Goal: Task Accomplishment & Management: Use online tool/utility

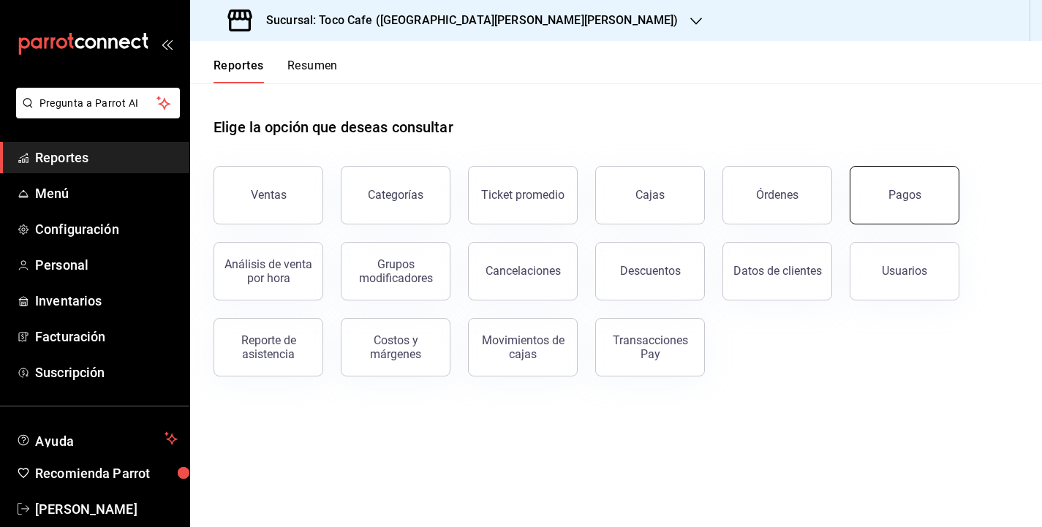
click at [916, 194] on div "Pagos" at bounding box center [905, 195] width 33 height 14
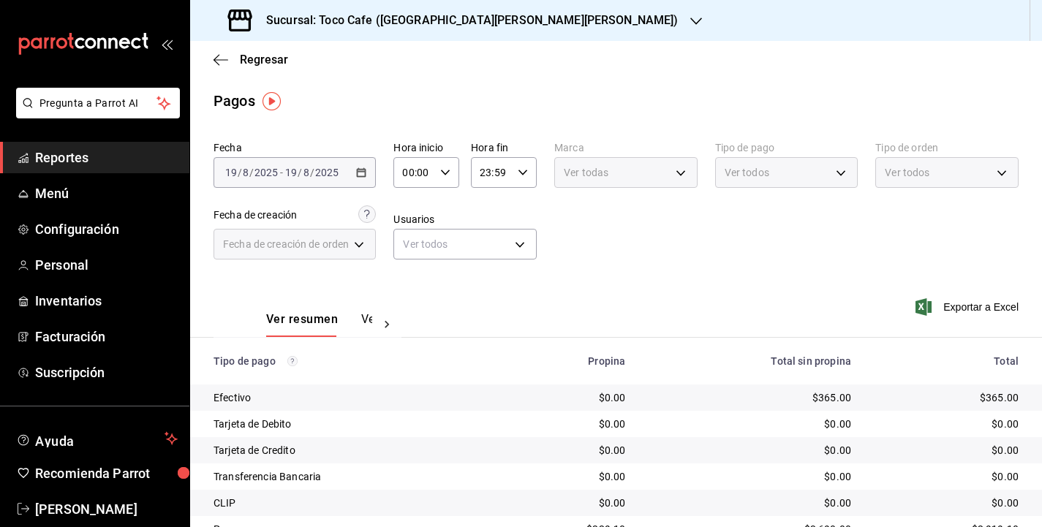
click at [353, 176] on div "[DATE] [DATE] - [DATE] [DATE]" at bounding box center [295, 172] width 162 height 31
click at [361, 323] on button "Ver pagos" at bounding box center [388, 324] width 55 height 25
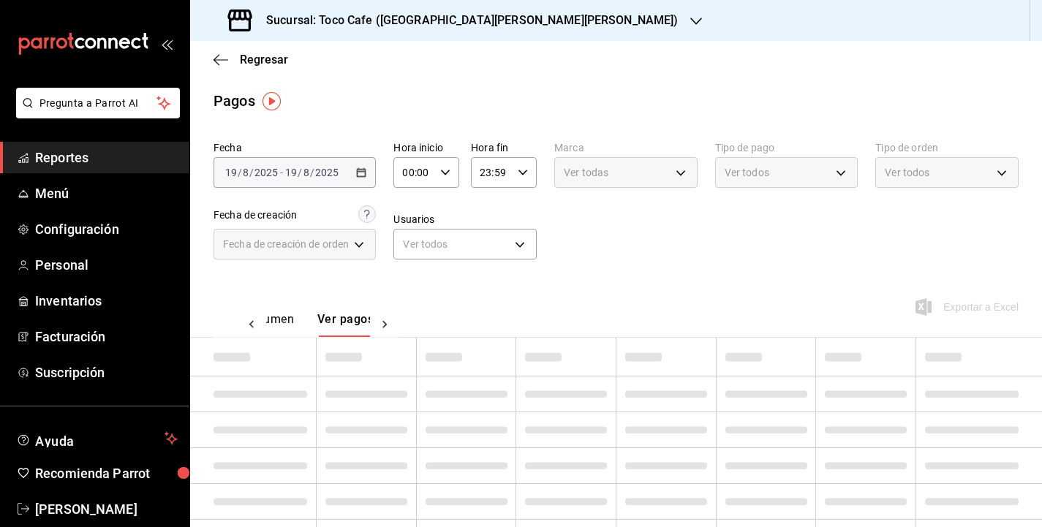
click at [361, 323] on button "Ver pagos" at bounding box center [345, 324] width 56 height 25
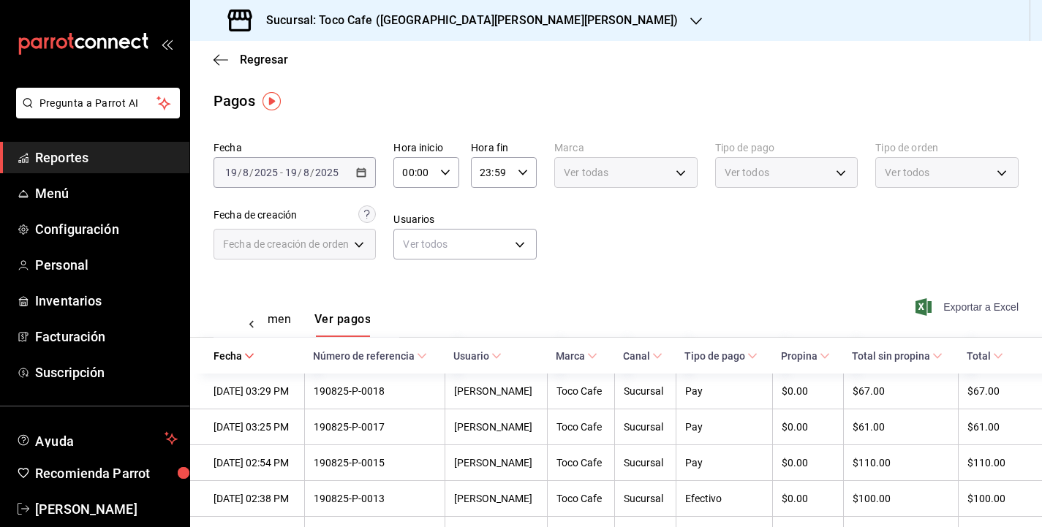
click at [945, 310] on span "Exportar a Excel" at bounding box center [969, 307] width 100 height 18
click at [339, 97] on div "Pagos" at bounding box center [616, 101] width 852 height 22
click at [291, 216] on div "Fecha de creación" at bounding box center [255, 215] width 83 height 15
click at [290, 181] on div "[DATE] [DATE] - [DATE] [DATE]" at bounding box center [295, 172] width 162 height 31
click at [354, 173] on div "[DATE] [DATE] - [DATE] [DATE]" at bounding box center [295, 172] width 162 height 31
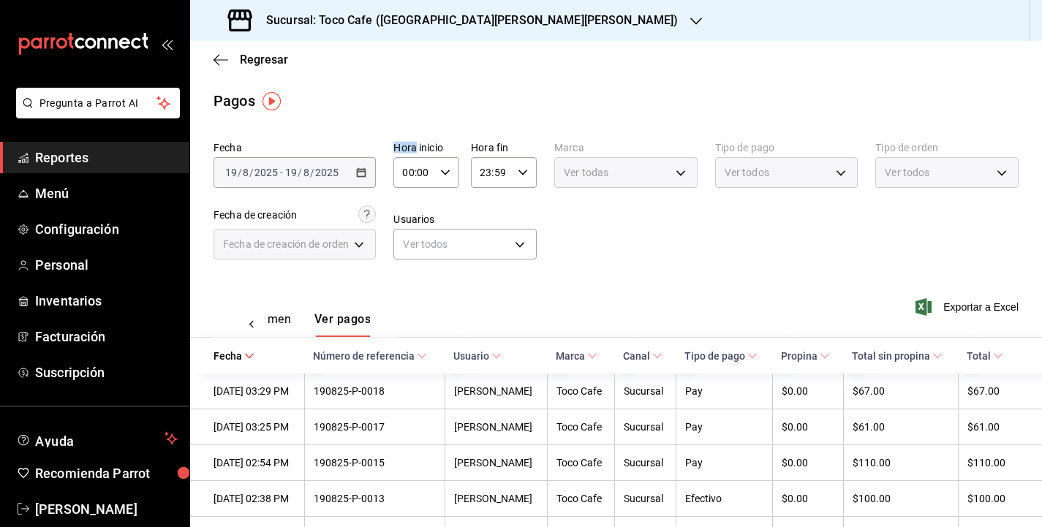
click at [354, 173] on div "[DATE] [DATE] - [DATE] [DATE]" at bounding box center [295, 172] width 162 height 31
click at [399, 160] on input "00:00" at bounding box center [413, 172] width 41 height 29
click at [366, 173] on div at bounding box center [521, 263] width 1042 height 527
click at [236, 168] on div "[DATE] [DATE]" at bounding box center [251, 173] width 57 height 12
click at [282, 315] on button "Ver resumen" at bounding box center [257, 324] width 68 height 25
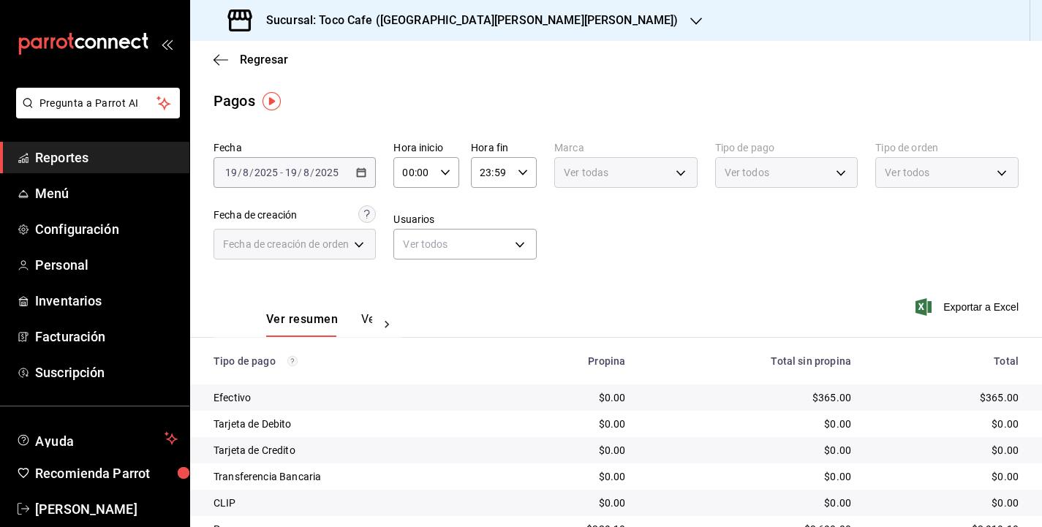
click at [365, 320] on button "Ver pagos" at bounding box center [388, 324] width 55 height 25
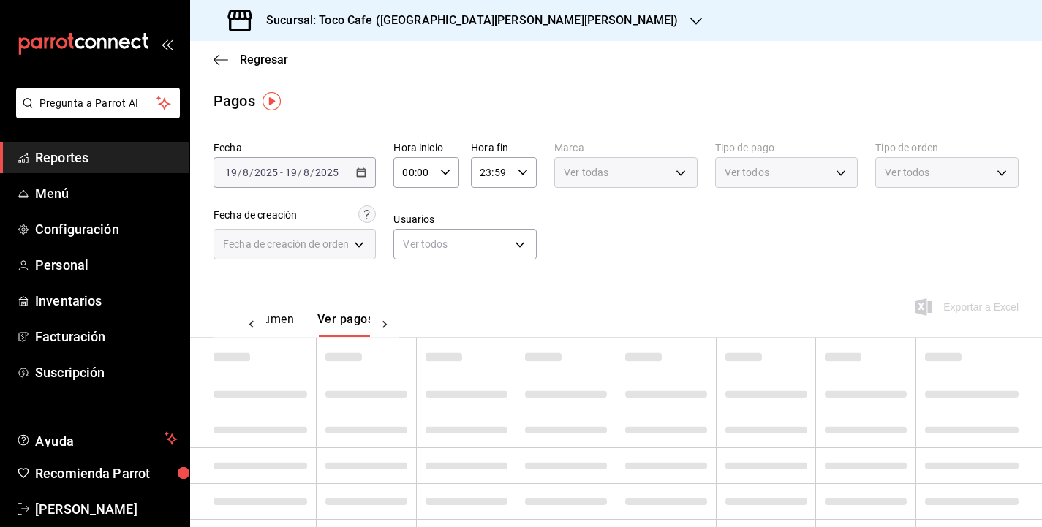
scroll to position [0, 43]
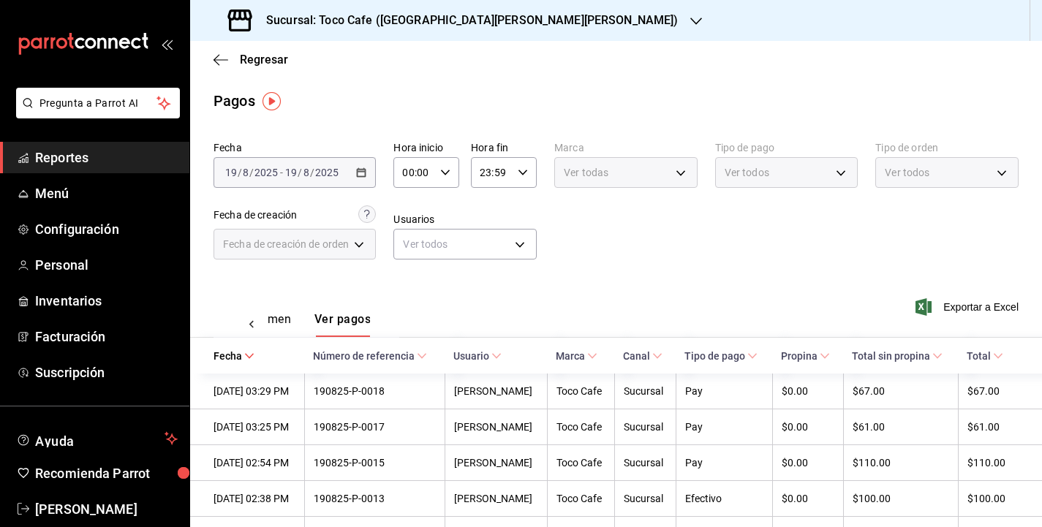
click at [300, 173] on span "/" at bounding box center [300, 173] width 4 height 12
click at [137, 152] on span "Reportes" at bounding box center [106, 158] width 143 height 20
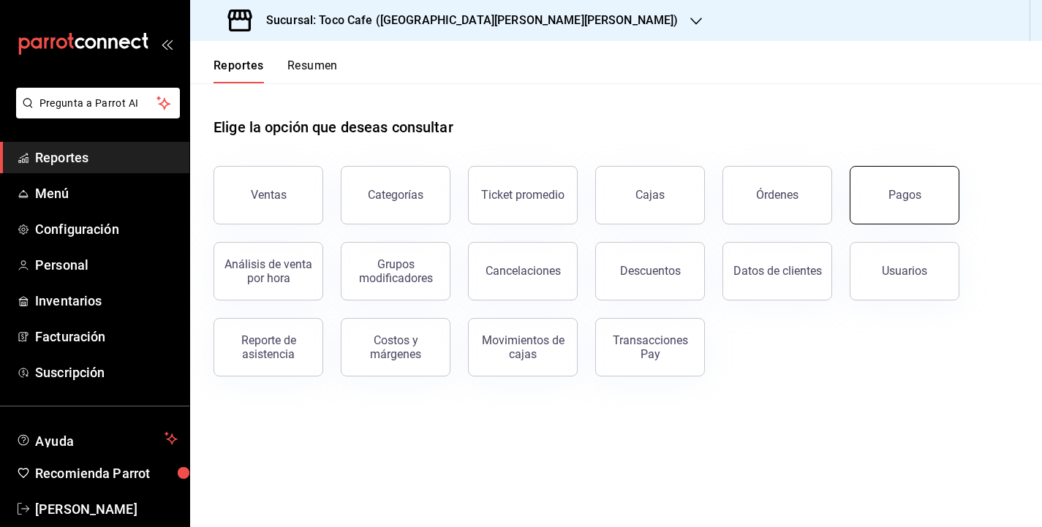
click at [893, 213] on button "Pagos" at bounding box center [905, 195] width 110 height 59
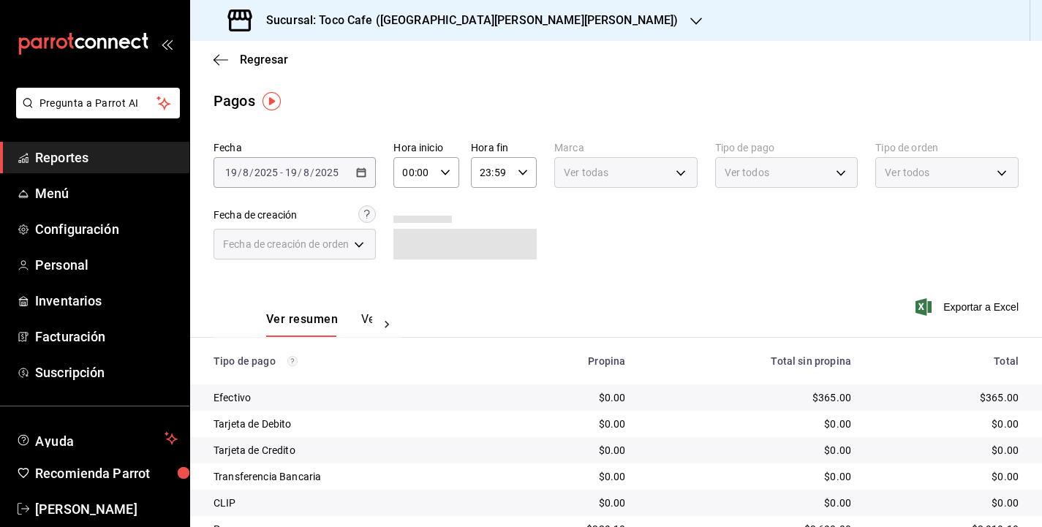
click at [282, 180] on div "[DATE] [DATE] - [DATE] [DATE]" at bounding box center [295, 172] width 162 height 31
click at [368, 319] on button "Ver pagos" at bounding box center [388, 324] width 55 height 25
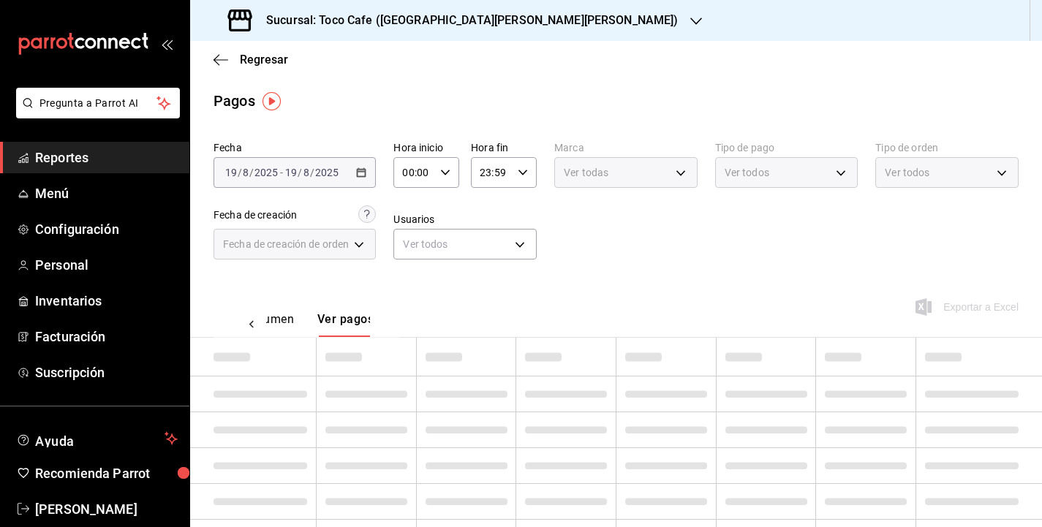
scroll to position [0, 43]
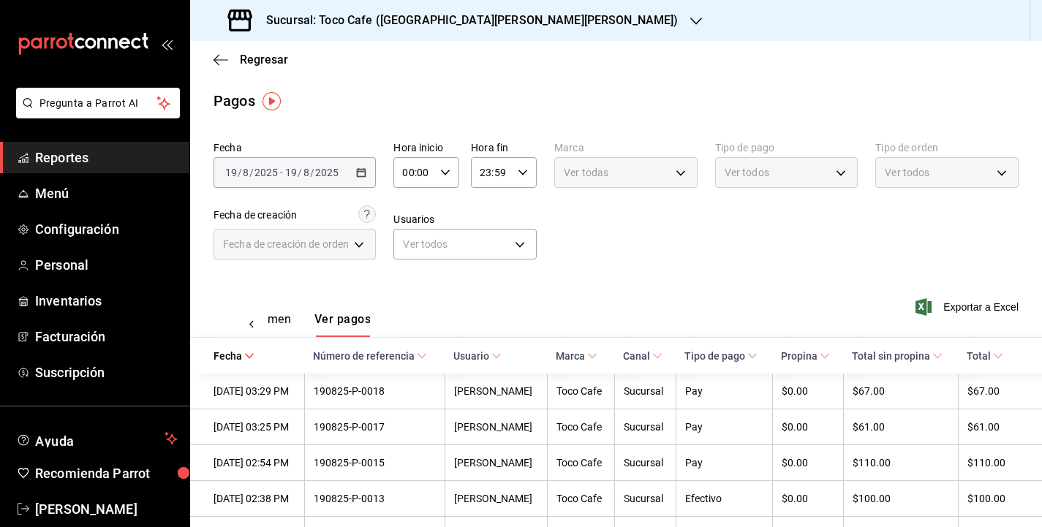
click at [298, 170] on span "/" at bounding box center [300, 173] width 4 height 12
click at [723, 324] on div "Ver resumen Ver pagos Exportar a Excel" at bounding box center [616, 316] width 852 height 78
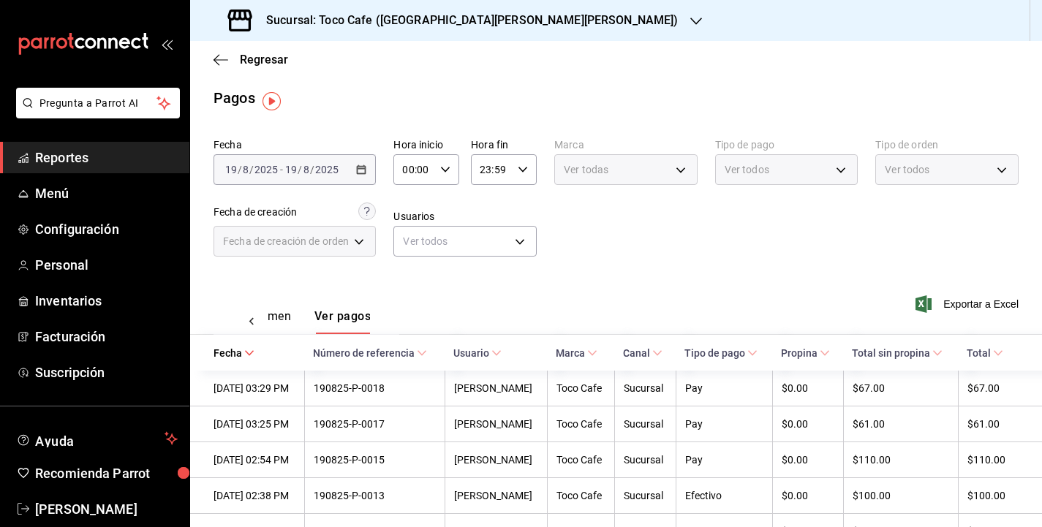
scroll to position [0, 0]
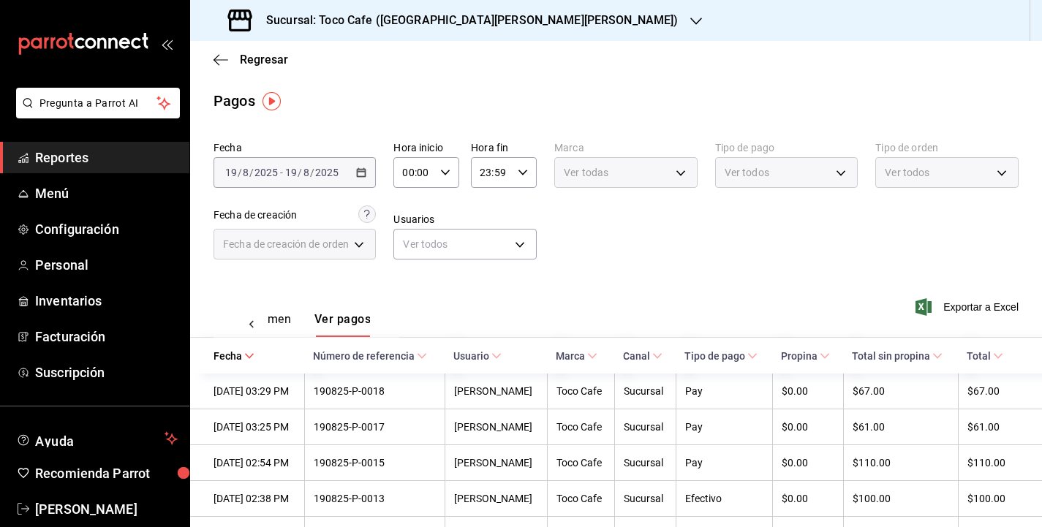
click at [365, 178] on div "[DATE] [DATE] - [DATE] [DATE]" at bounding box center [295, 172] width 162 height 31
click at [279, 169] on div "[DATE] [DATE]" at bounding box center [251, 173] width 57 height 12
click at [221, 166] on div "[DATE] [DATE] - [DATE] [DATE]" at bounding box center [295, 172] width 162 height 31
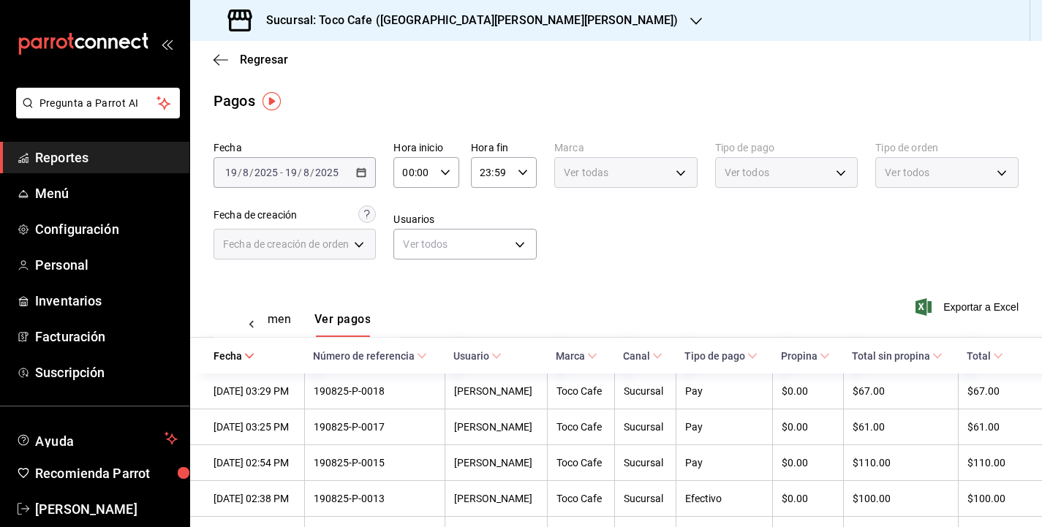
click at [285, 197] on div "Fecha [DATE] [DATE] - [DATE] [DATE] Hora inicio 00:00 Hora inicio Hora fin 23:5…" at bounding box center [616, 206] width 805 height 142
click at [328, 217] on div "Fecha de creación" at bounding box center [295, 215] width 162 height 18
click at [285, 208] on div "Fecha de creación" at bounding box center [255, 215] width 83 height 15
click at [339, 181] on div "[DATE] [DATE] - [DATE] [DATE]" at bounding box center [295, 172] width 162 height 31
click at [234, 180] on div "[DATE] [DATE] - [DATE] [DATE]" at bounding box center [295, 172] width 162 height 31
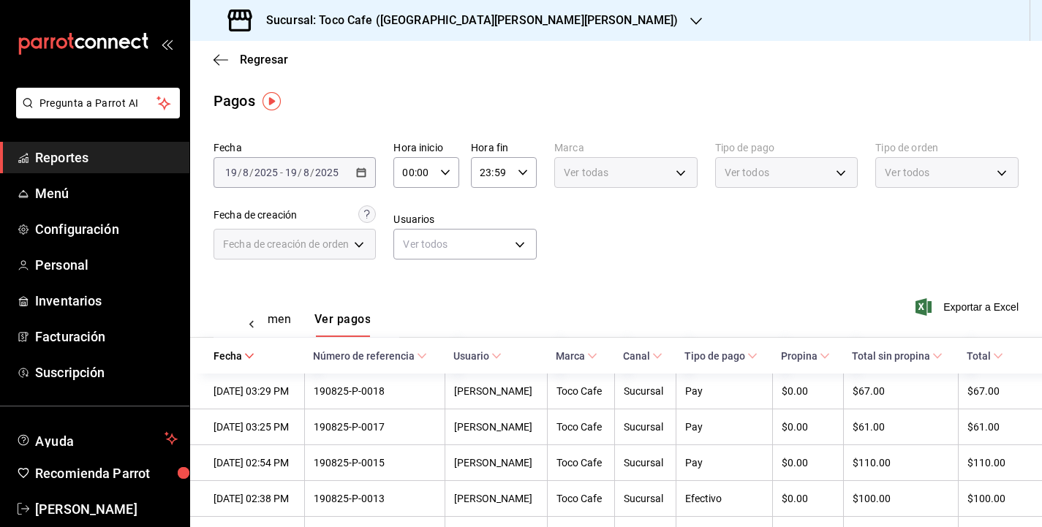
click at [393, 287] on div "Ver resumen Ver pagos" at bounding box center [307, 307] width 186 height 60
click at [362, 177] on div "[DATE] [DATE] - [DATE] [DATE]" at bounding box center [295, 172] width 162 height 31
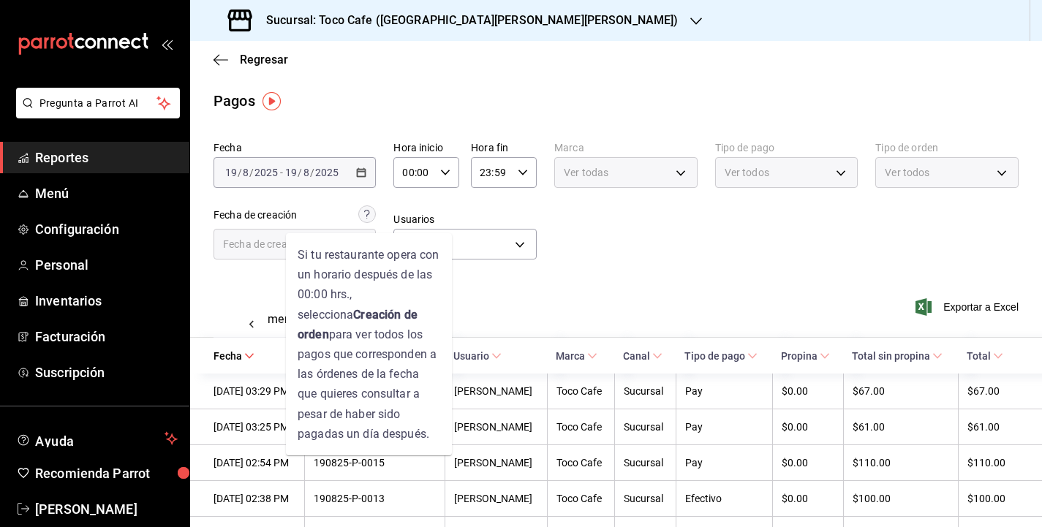
click at [369, 213] on circle at bounding box center [367, 214] width 17 height 17
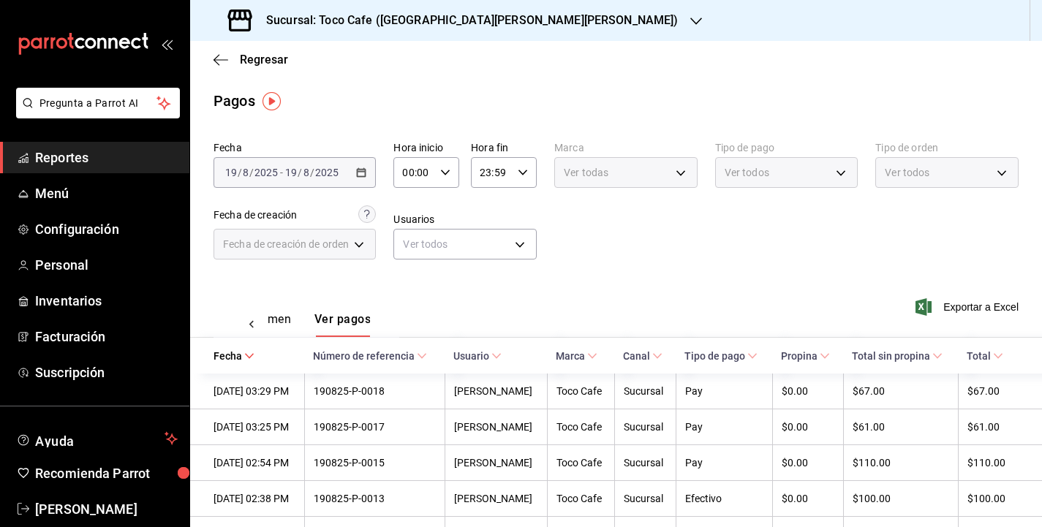
click at [692, 264] on div "Fecha [DATE] [DATE] - [DATE] [DATE] Hora inicio 00:00 Hora inicio Hora fin 23:5…" at bounding box center [616, 206] width 805 height 142
